Goal: Task Accomplishment & Management: Use online tool/utility

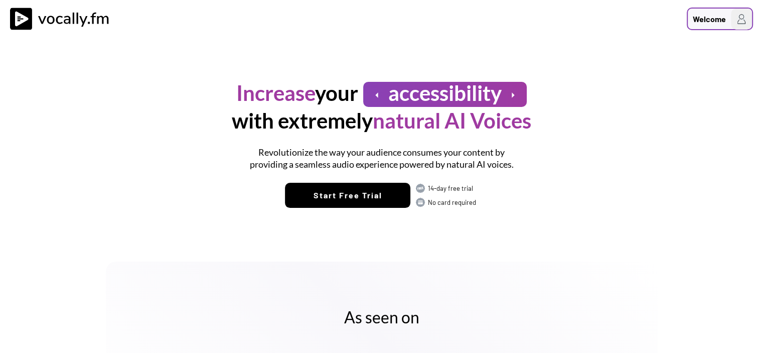
click at [712, 20] on div "Welcome" at bounding box center [709, 19] width 33 height 12
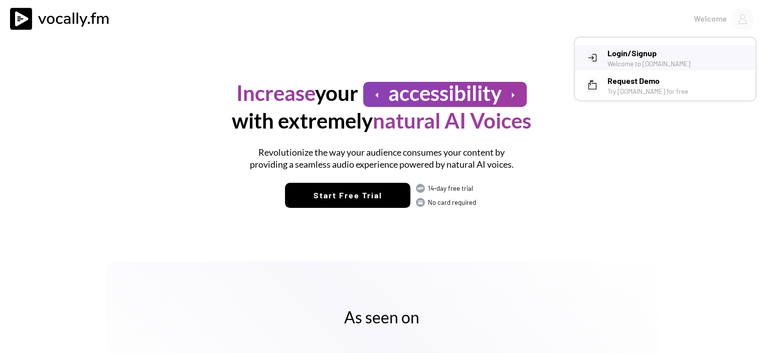
click at [665, 50] on h3 "Login/Signup" at bounding box center [678, 53] width 140 height 12
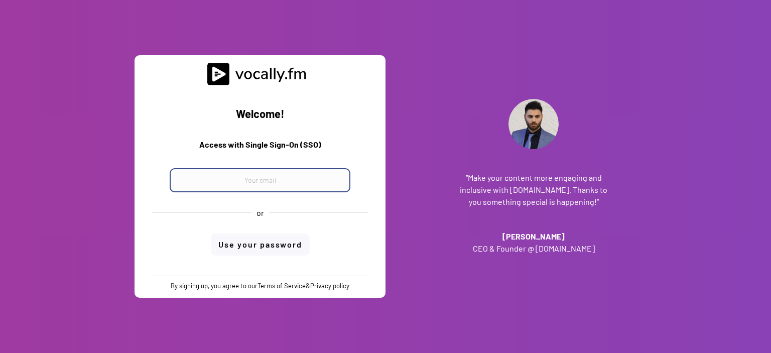
click at [281, 188] on input "email" at bounding box center [260, 180] width 181 height 24
click at [249, 176] on input "email" at bounding box center [260, 180] width 181 height 24
paste input "progetto_enicom_2023@eni.com"
type input "progetto_enicom_2023@eni.com"
click at [256, 247] on div "Welcome! Access with Single Sign-On (SSO) progetto_enicom_2023@eni.com or Use y…" at bounding box center [260, 180] width 236 height 190
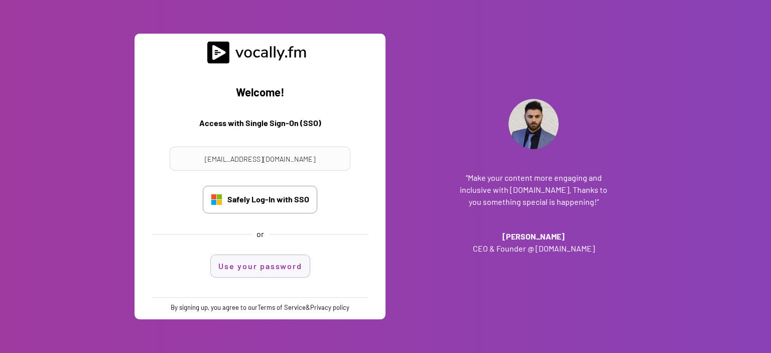
click at [255, 267] on button "Use your password" at bounding box center [260, 266] width 99 height 22
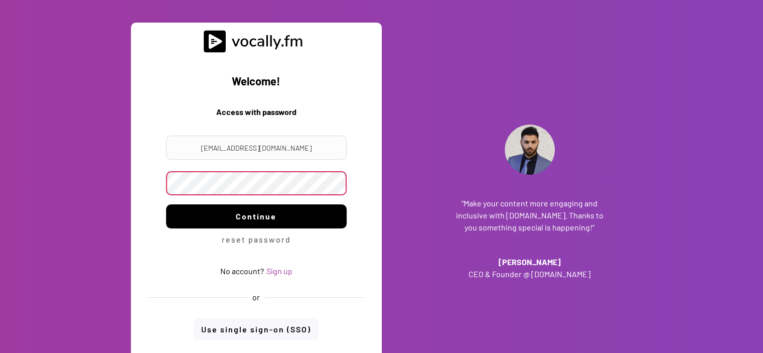
click at [260, 215] on button "Continue" at bounding box center [256, 216] width 181 height 24
